Goal: Task Accomplishment & Management: Use online tool/utility

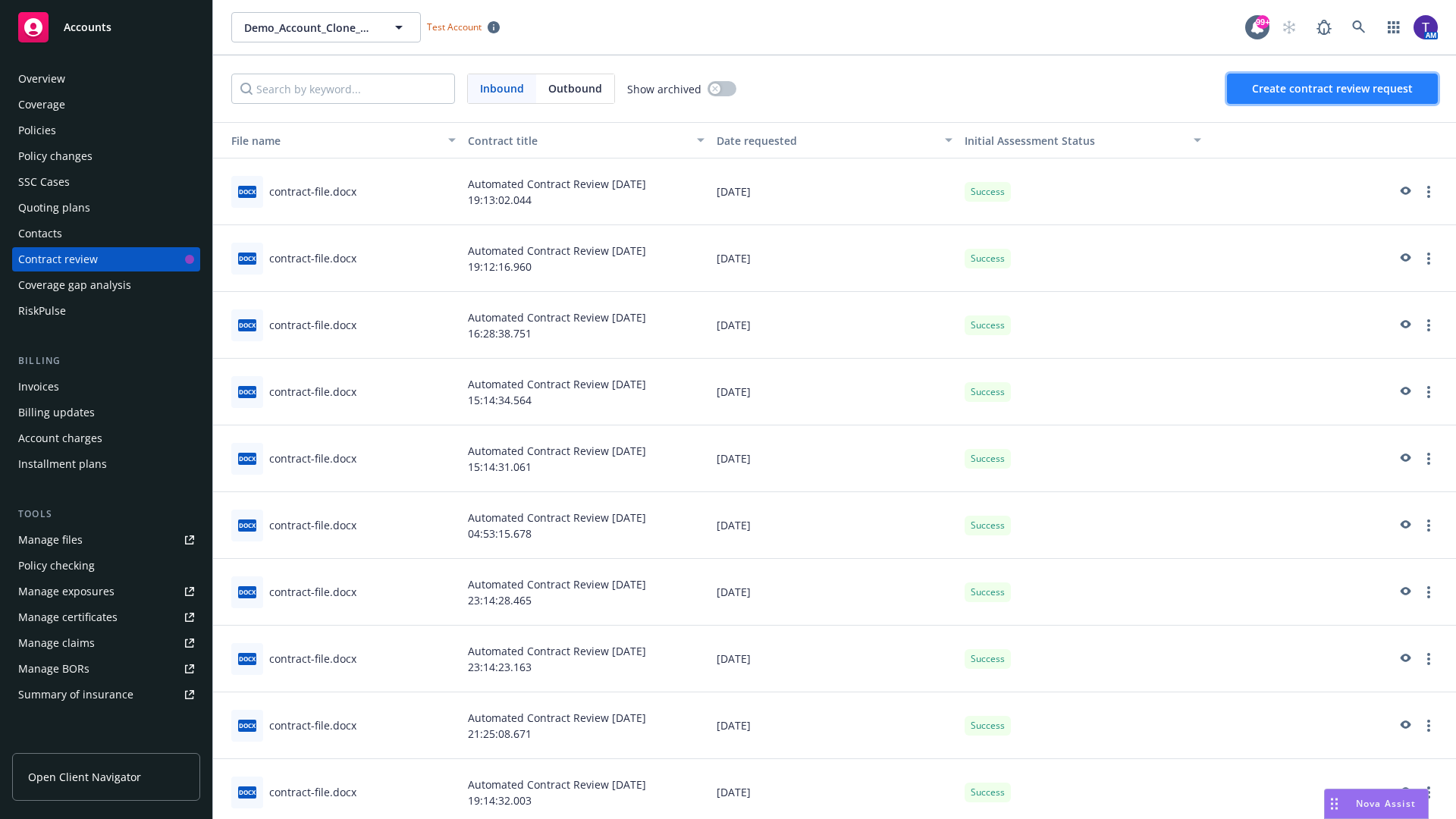
click at [1333, 89] on span "Create contract review request" at bounding box center [1333, 89] width 161 height 14
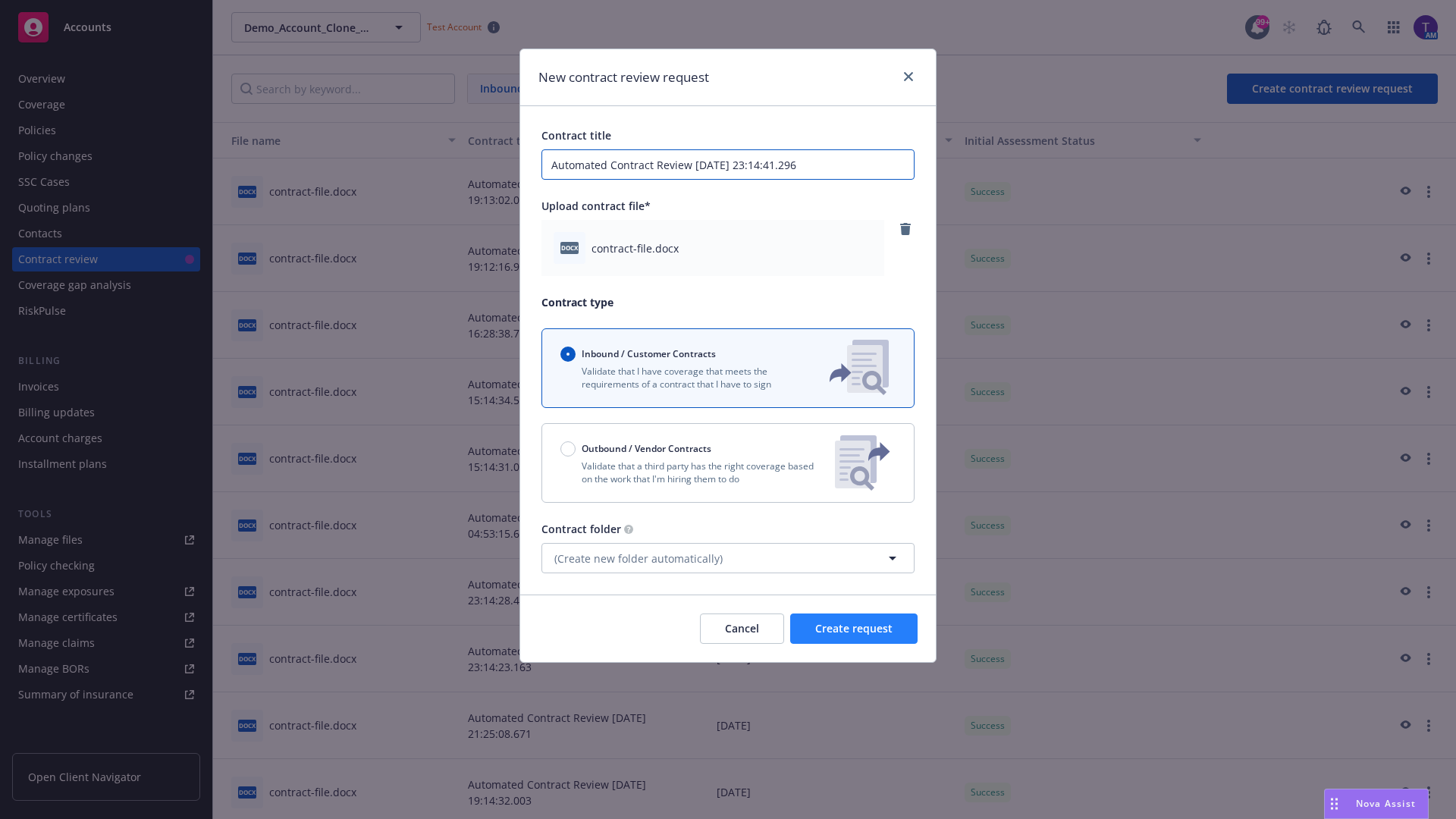
type input "Automated Contract Review [DATE] 23:14:41.296"
click at [854, 629] on span "Create request" at bounding box center [853, 629] width 77 height 14
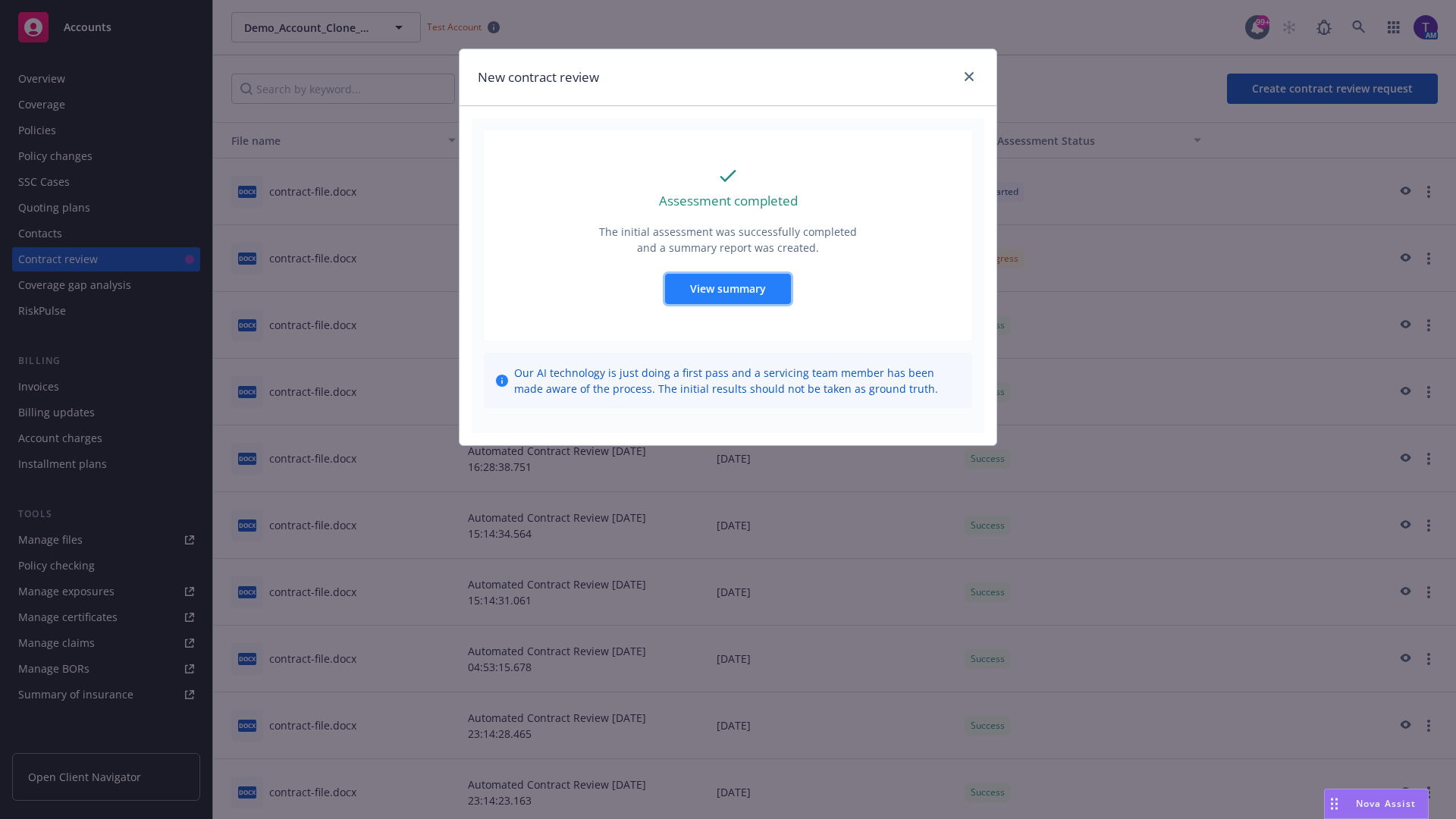
click at [727, 288] on span "View summary" at bounding box center [728, 289] width 76 height 14
